Goal: Find specific page/section: Find specific page/section

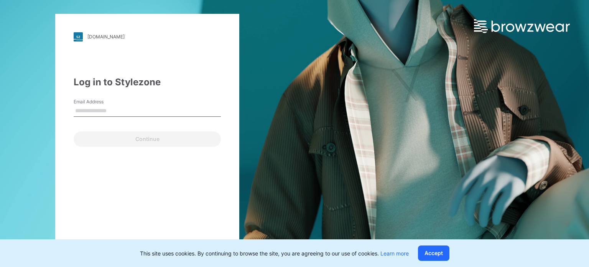
type input "**********"
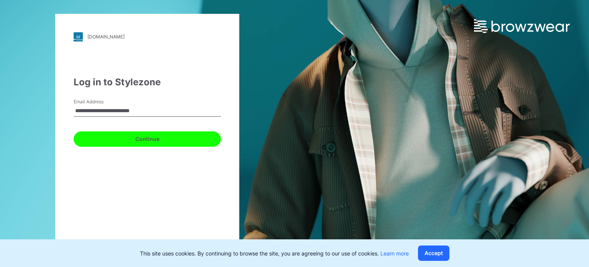
click at [159, 141] on button "Continue" at bounding box center [147, 138] width 147 height 15
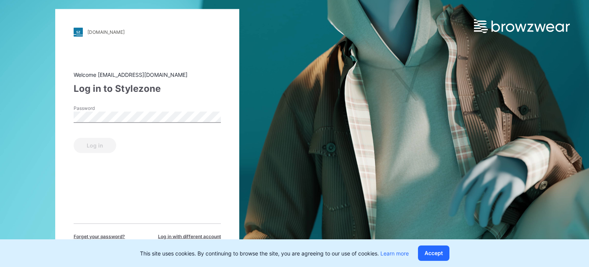
click at [165, 123] on div "Password" at bounding box center [147, 115] width 147 height 23
drag, startPoint x: 116, startPoint y: 141, endPoint x: 100, endPoint y: 144, distance: 16.3
click at [115, 141] on div "Log in" at bounding box center [147, 143] width 147 height 18
click at [100, 144] on button "Log in" at bounding box center [95, 144] width 43 height 15
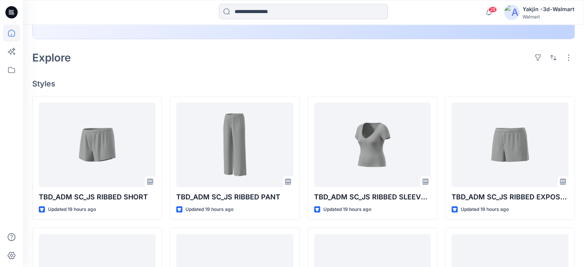
scroll to position [153, 0]
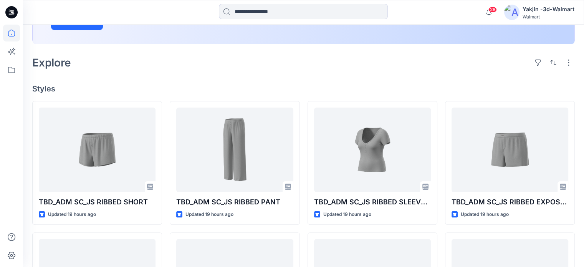
click at [1, 36] on div at bounding box center [11, 133] width 23 height 267
click at [9, 33] on icon at bounding box center [11, 33] width 17 height 17
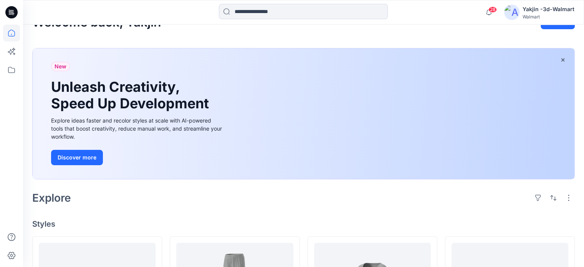
scroll to position [0, 0]
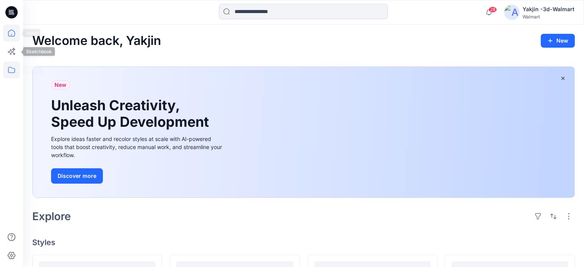
click at [7, 64] on icon at bounding box center [11, 69] width 17 height 17
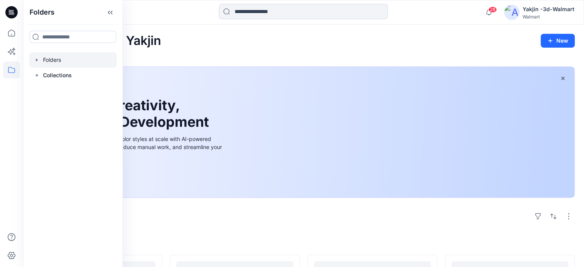
click at [71, 67] on div at bounding box center [72, 59] width 87 height 15
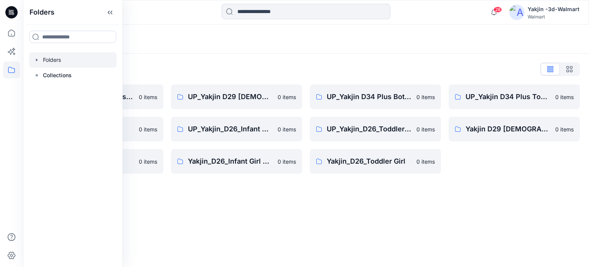
click at [247, 57] on div "Folders List FA Yakjin D34 Womens Knits 0 items UP_Yakjin_D24_Boys 0 items Yakj…" at bounding box center [306, 118] width 566 height 129
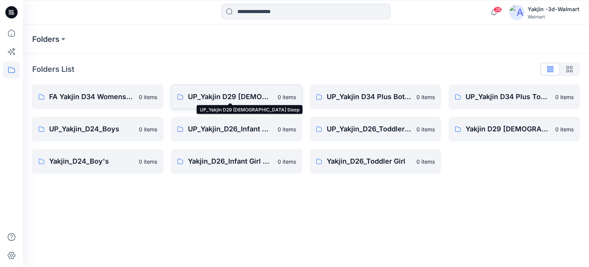
click at [203, 96] on p "UP_Yakjin D29 [DEMOGRAPHIC_DATA] Sleep" at bounding box center [230, 96] width 85 height 11
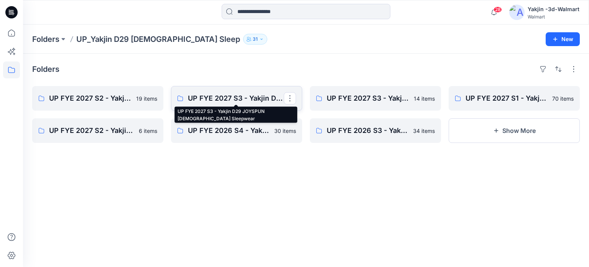
click at [229, 99] on p "UP FYE 2027 S3 - Yakjin D29 JOYSPUN [DEMOGRAPHIC_DATA] Sleepwear" at bounding box center [236, 98] width 96 height 11
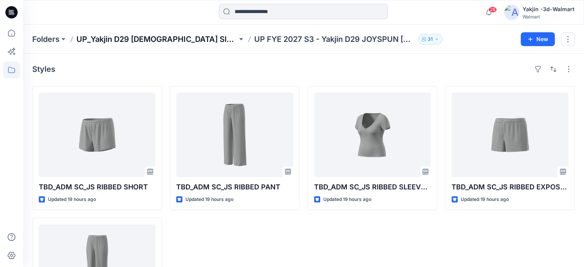
click at [162, 42] on p "UP_Yakjin D29 [DEMOGRAPHIC_DATA] Sleep" at bounding box center [156, 39] width 161 height 11
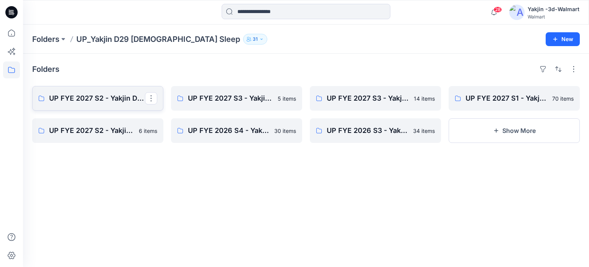
click at [108, 99] on p "UP FYE 2027 S2 - Yakjin D29 NOBO [DEMOGRAPHIC_DATA] Sleepwear" at bounding box center [97, 98] width 96 height 11
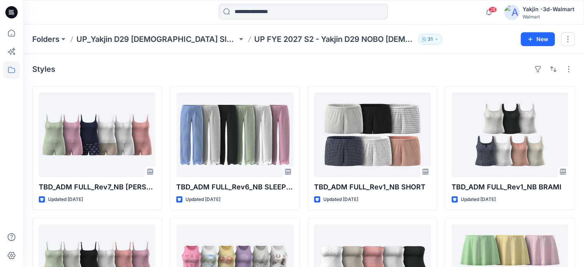
click at [122, 24] on div "28 Notifications Your style TBD_ADM FULL_Rev7_NB [PERSON_NAME] SET has been upd…" at bounding box center [303, 12] width 561 height 25
click at [135, 36] on p "UP_Yakjin D29 [DEMOGRAPHIC_DATA] Sleep" at bounding box center [156, 39] width 161 height 11
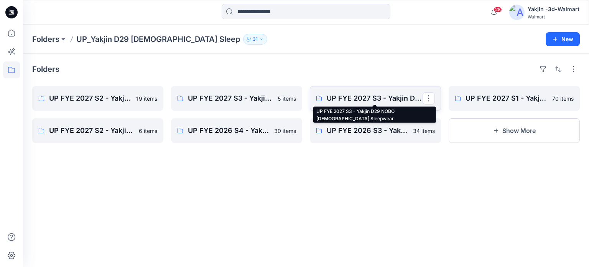
click at [385, 101] on p "UP FYE 2027 S3 - Yakjin D29 NOBO [DEMOGRAPHIC_DATA] Sleepwear" at bounding box center [375, 98] width 96 height 11
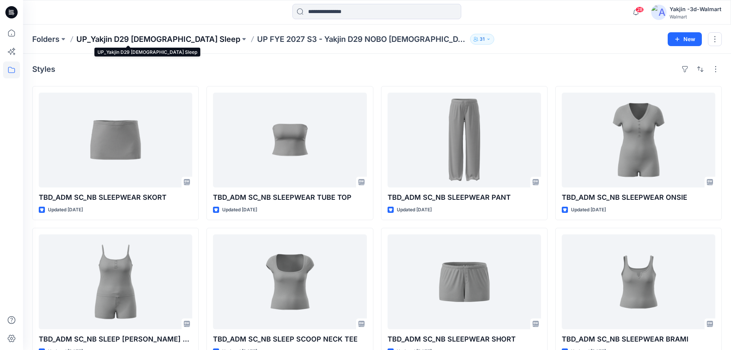
click at [125, 39] on p "UP_Yakjin D29 [DEMOGRAPHIC_DATA] Sleep" at bounding box center [158, 39] width 164 height 11
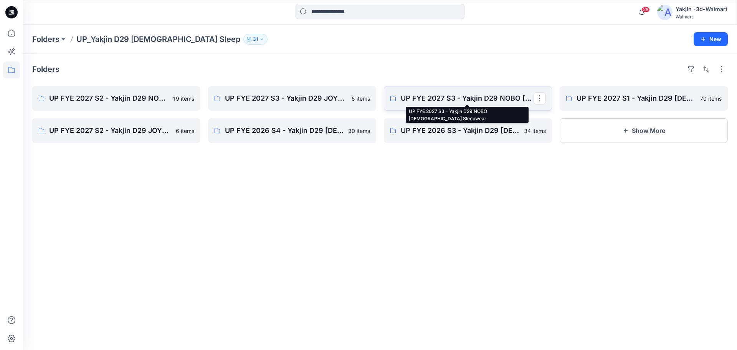
click at [441, 103] on p "UP FYE 2027 S3 - Yakjin D29 NOBO [DEMOGRAPHIC_DATA] Sleepwear" at bounding box center [467, 98] width 133 height 11
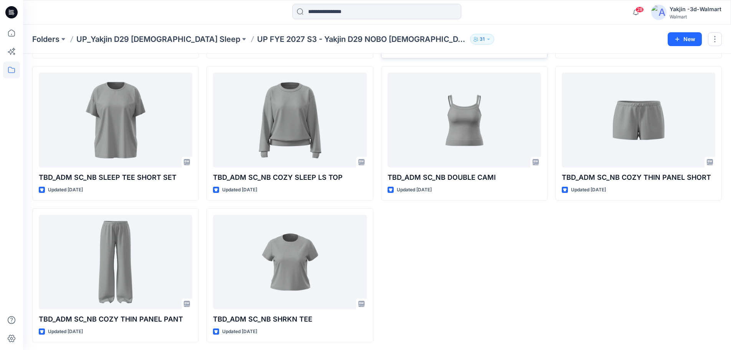
scroll to position [305, 0]
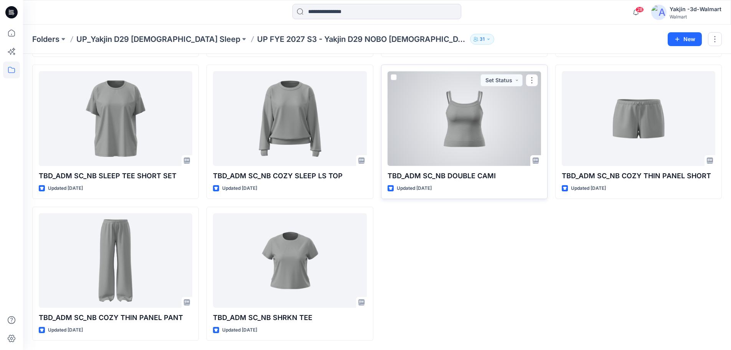
click at [476, 144] on div at bounding box center [464, 118] width 153 height 95
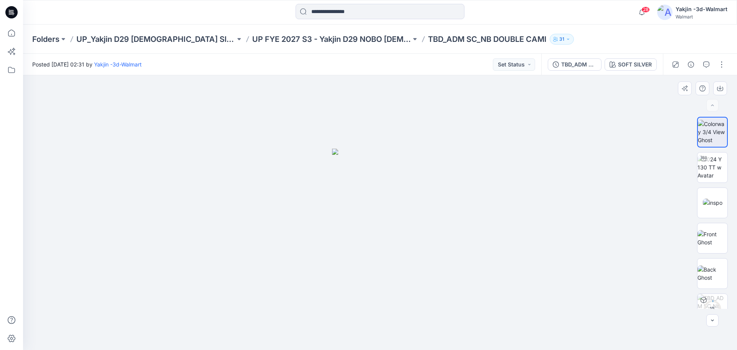
drag, startPoint x: 458, startPoint y: 281, endPoint x: 315, endPoint y: 294, distance: 144.1
click at [312, 266] on div at bounding box center [380, 212] width 714 height 274
click at [589, 170] on img at bounding box center [712, 167] width 30 height 24
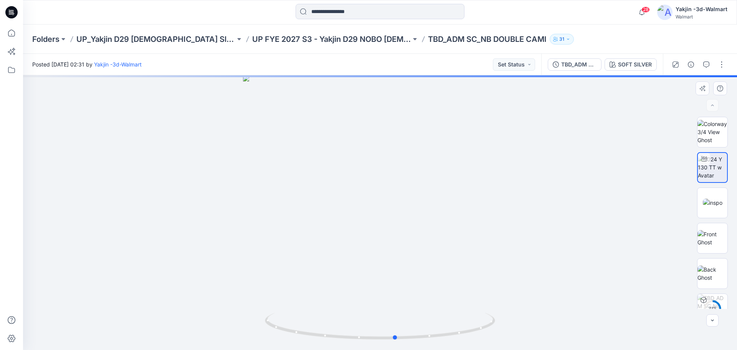
drag, startPoint x: 512, startPoint y: 295, endPoint x: 528, endPoint y: 286, distance: 18.4
click at [528, 266] on div at bounding box center [380, 212] width 714 height 274
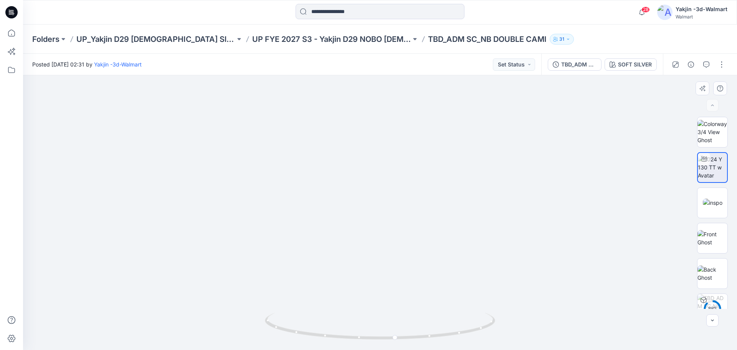
drag, startPoint x: 436, startPoint y: 276, endPoint x: 434, endPoint y: 209, distance: 67.2
drag, startPoint x: 197, startPoint y: 271, endPoint x: 216, endPoint y: 276, distance: 19.0
click at [301, 36] on p "UP FYE 2027 S3 - Yakjin D29 NOBO [DEMOGRAPHIC_DATA] Sleepwear" at bounding box center [331, 39] width 159 height 11
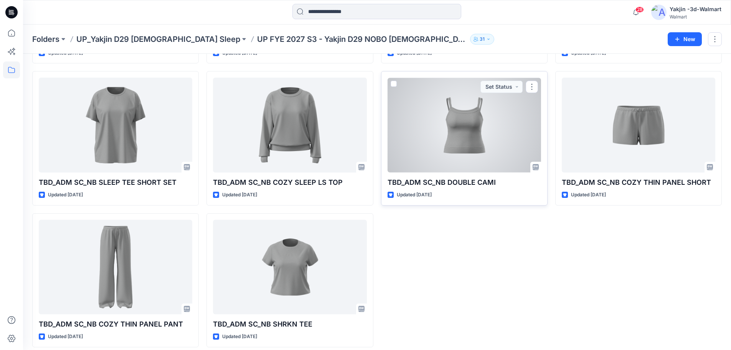
scroll to position [305, 0]
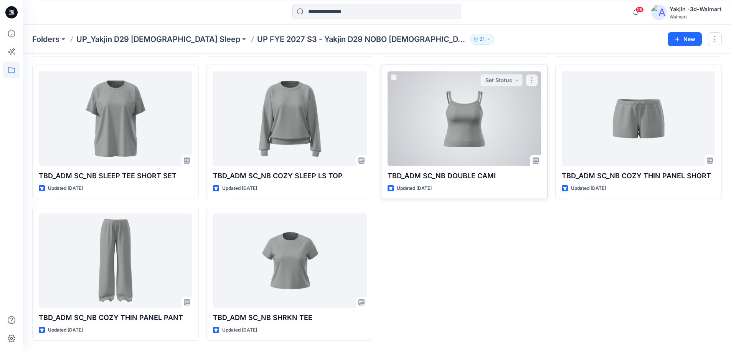
click at [470, 157] on div at bounding box center [464, 118] width 153 height 95
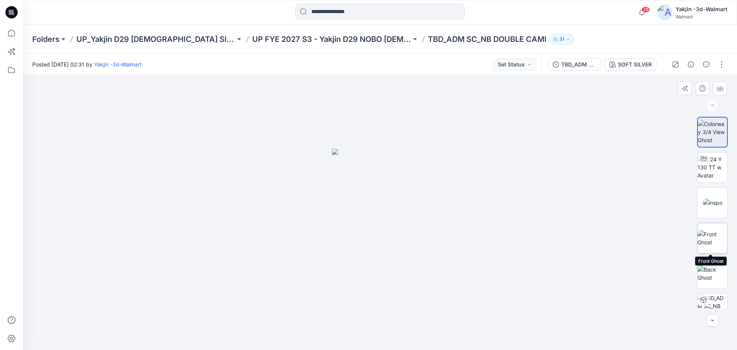
click at [589, 240] on img at bounding box center [712, 238] width 30 height 16
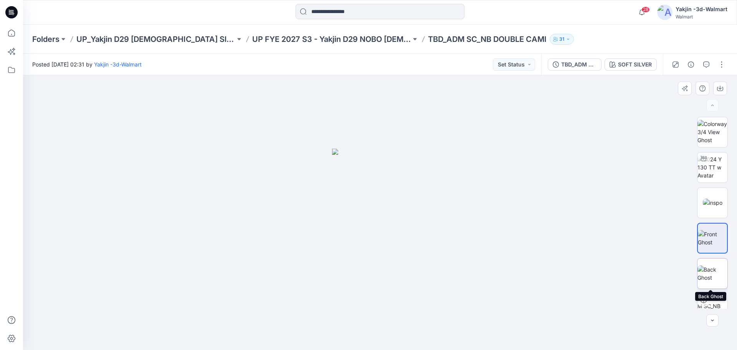
click at [589, 266] on img at bounding box center [712, 273] width 30 height 16
drag, startPoint x: 526, startPoint y: 298, endPoint x: 414, endPoint y: 302, distance: 112.5
click at [414, 266] on div at bounding box center [380, 212] width 714 height 274
click at [589, 193] on img at bounding box center [712, 199] width 30 height 16
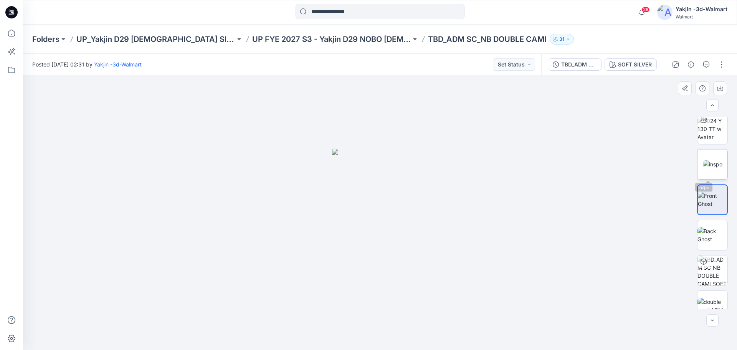
click at [589, 165] on img at bounding box center [713, 164] width 20 height 8
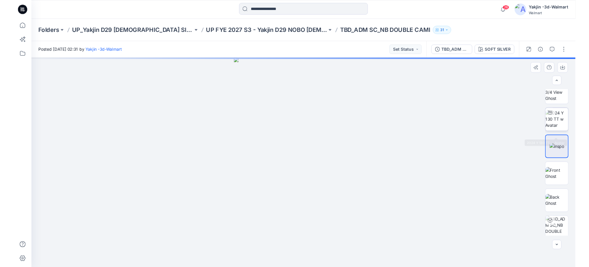
scroll to position [0, 0]
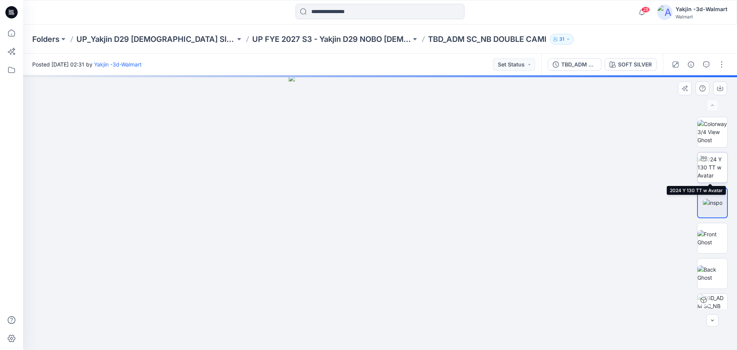
click at [589, 161] on img at bounding box center [712, 167] width 30 height 24
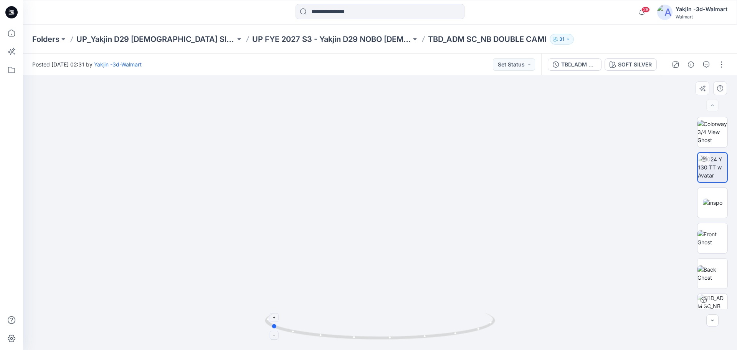
drag, startPoint x: 486, startPoint y: 326, endPoint x: 378, endPoint y: 337, distance: 109.2
click at [378, 266] on icon at bounding box center [381, 326] width 232 height 29
drag, startPoint x: 393, startPoint y: 337, endPoint x: 503, endPoint y: 317, distance: 111.8
click at [503, 266] on div at bounding box center [380, 212] width 714 height 274
drag, startPoint x: 490, startPoint y: 330, endPoint x: 493, endPoint y: 320, distance: 10.8
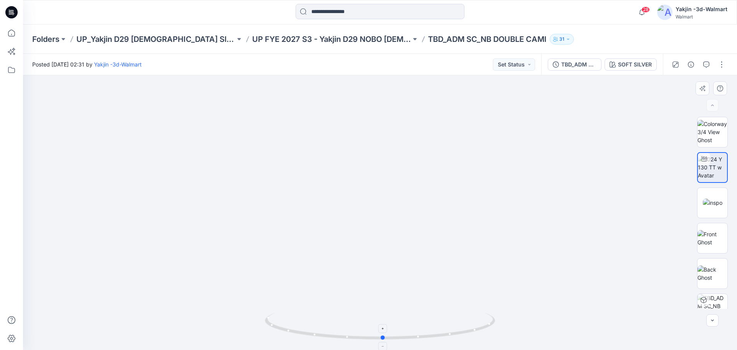
click at [493, 266] on icon at bounding box center [381, 326] width 232 height 29
drag, startPoint x: 464, startPoint y: 333, endPoint x: 614, endPoint y: 267, distance: 163.9
click at [589, 266] on div at bounding box center [380, 212] width 714 height 274
drag, startPoint x: 361, startPoint y: 341, endPoint x: 464, endPoint y: 326, distance: 103.9
click at [464, 266] on icon at bounding box center [381, 326] width 232 height 29
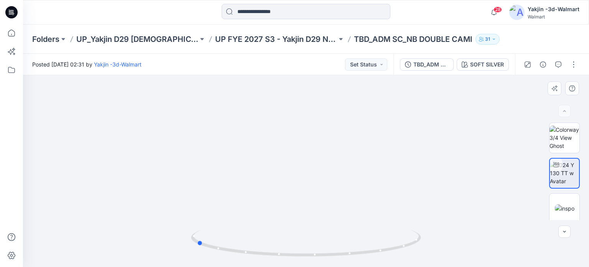
drag, startPoint x: 370, startPoint y: 252, endPoint x: 230, endPoint y: 261, distance: 140.7
click at [230, 261] on div at bounding box center [306, 247] width 230 height 38
drag, startPoint x: 298, startPoint y: 254, endPoint x: 210, endPoint y: 250, distance: 87.6
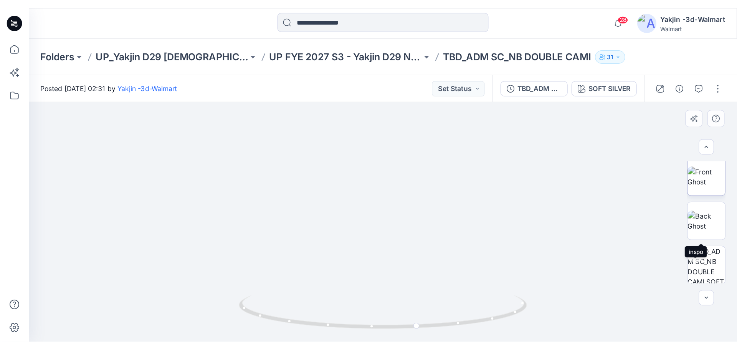
scroll to position [145, 0]
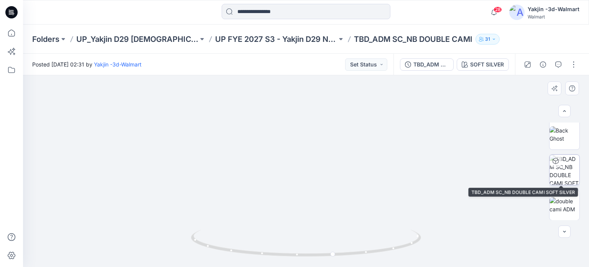
click at [559, 170] on img at bounding box center [565, 170] width 30 height 30
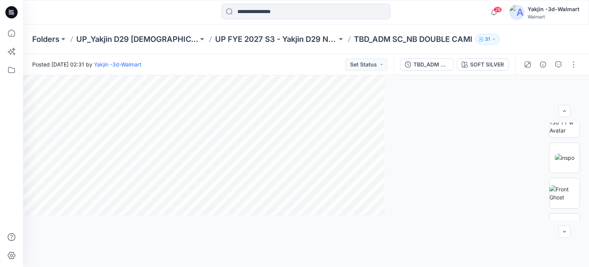
scroll to position [51, 0]
